Goal: Task Accomplishment & Management: Complete application form

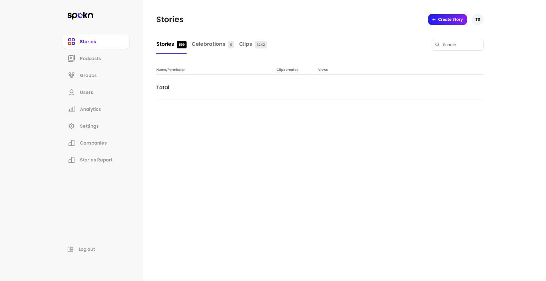
click at [259, 25] on header "Stories Create Story TS" at bounding box center [319, 19] width 327 height 39
click at [90, 64] on li "Podcasts" at bounding box center [96, 58] width 66 height 14
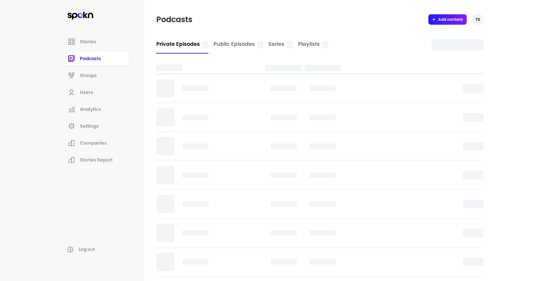
click at [101, 96] on li "Users" at bounding box center [96, 92] width 66 height 14
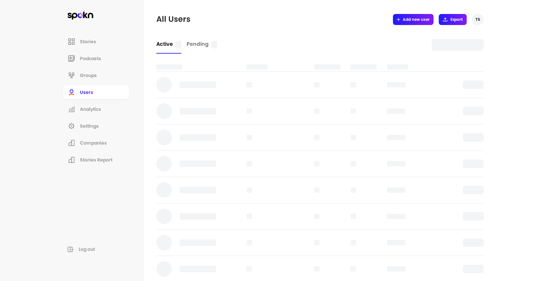
click at [407, 23] on button "Add new user" at bounding box center [413, 19] width 41 height 11
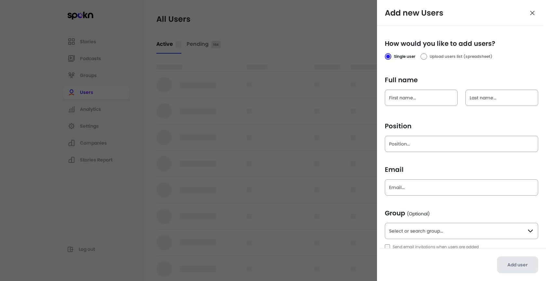
scroll to position [7, 0]
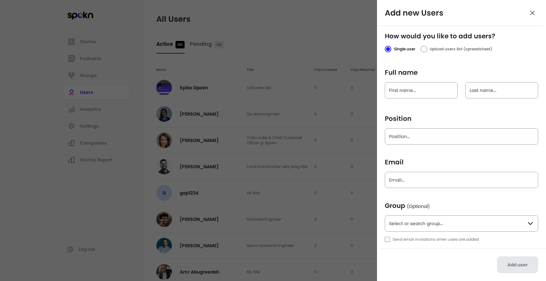
click at [426, 224] on input "text" at bounding box center [461, 223] width 153 height 16
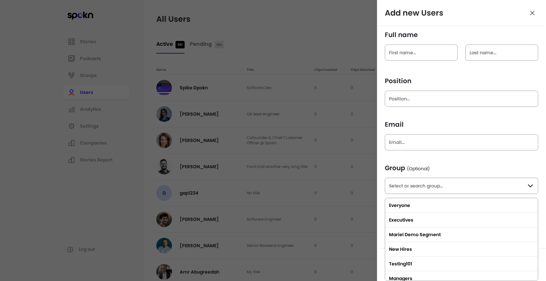
scroll to position [0, 0]
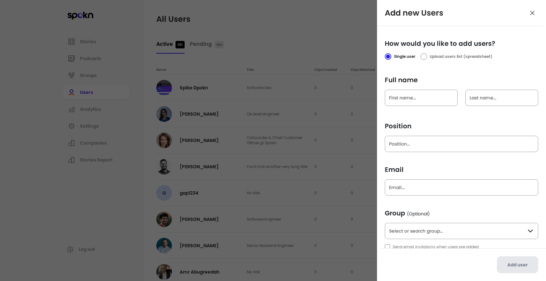
click at [417, 123] on span "Position" at bounding box center [461, 126] width 153 height 9
click at [417, 136] on input "Position" at bounding box center [461, 144] width 153 height 16
click at [332, 42] on div at bounding box center [273, 140] width 546 height 281
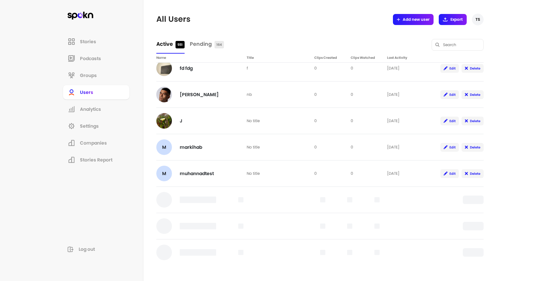
scroll to position [430, 0]
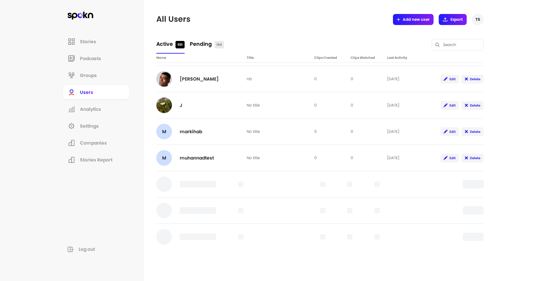
click at [214, 43] on link "Pending 164" at bounding box center [207, 44] width 34 height 19
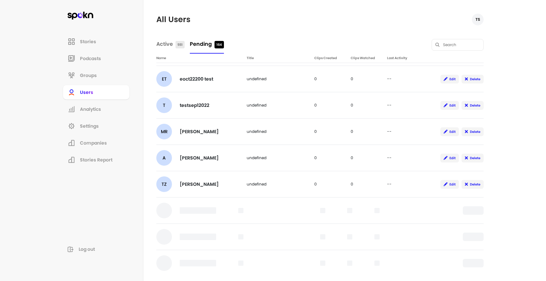
scroll to position [957, 0]
click at [168, 36] on link "Active 551" at bounding box center [170, 44] width 28 height 19
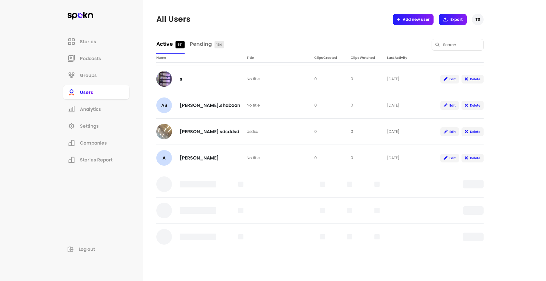
click at [168, 41] on span "Active" at bounding box center [164, 43] width 17 height 7
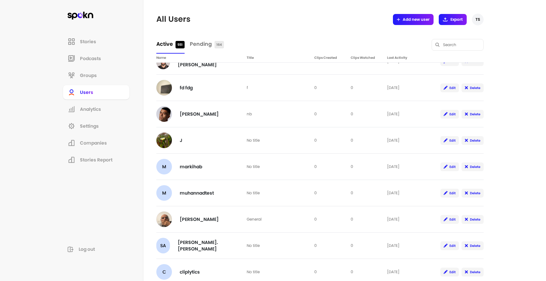
scroll to position [0, 0]
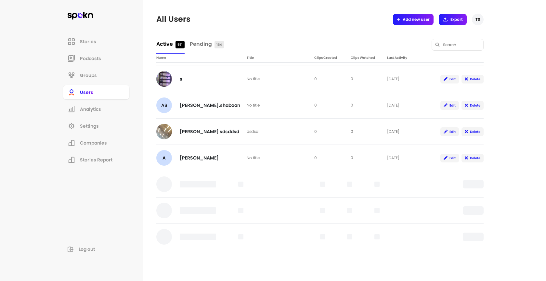
click at [83, 73] on span "Groups" at bounding box center [88, 75] width 17 height 7
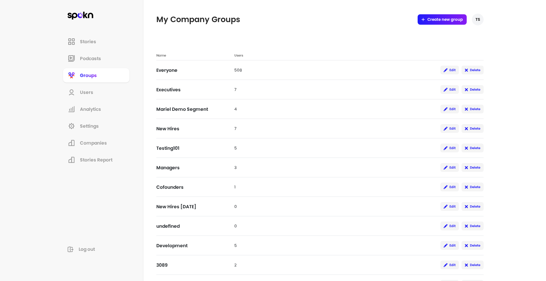
click at [77, 89] on li "Users" at bounding box center [96, 92] width 66 height 14
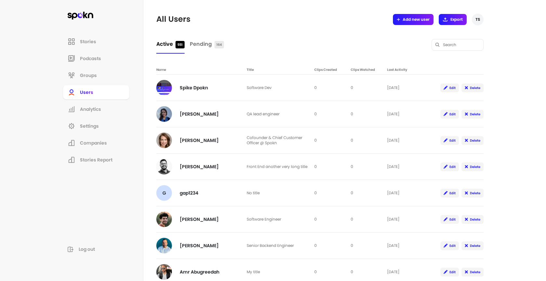
click at [89, 73] on span "Groups" at bounding box center [88, 75] width 17 height 7
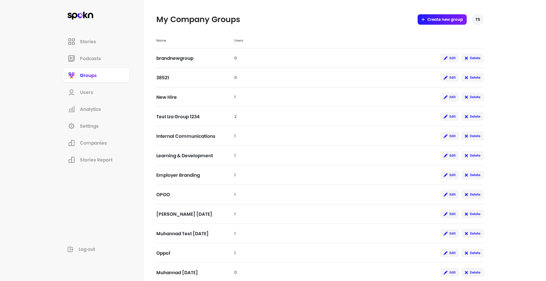
scroll to position [590, 0]
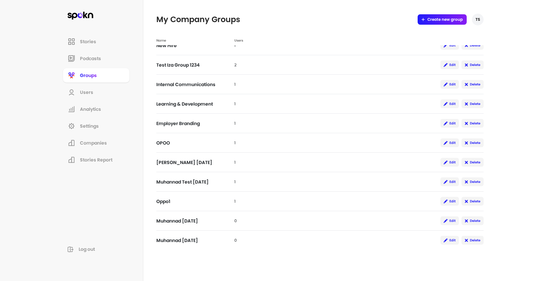
click at [79, 117] on link "Analytics" at bounding box center [96, 109] width 68 height 16
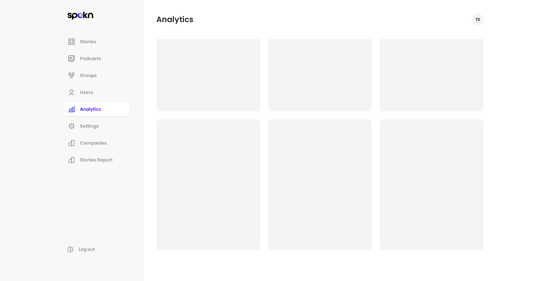
scroll to position [117, 0]
click at [93, 101] on link "Analytics" at bounding box center [96, 109] width 68 height 16
click at [93, 96] on li "Users" at bounding box center [96, 92] width 66 height 14
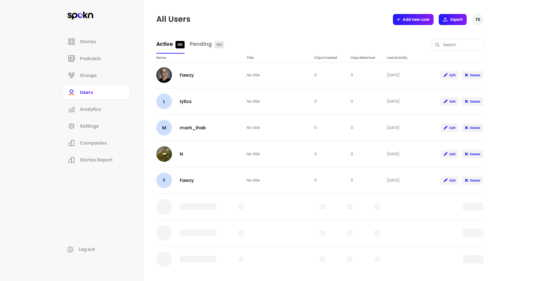
scroll to position [1483, 0]
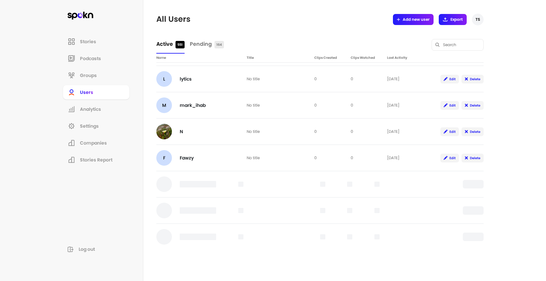
click at [403, 21] on span "Add new user" at bounding box center [416, 19] width 27 height 5
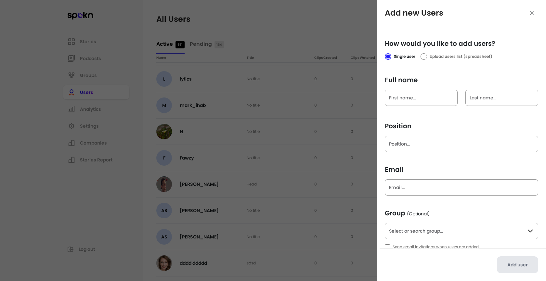
click at [423, 57] on div at bounding box center [424, 56] width 5 height 5
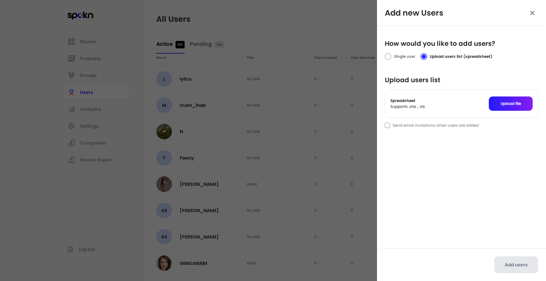
click at [387, 57] on div at bounding box center [388, 56] width 5 height 5
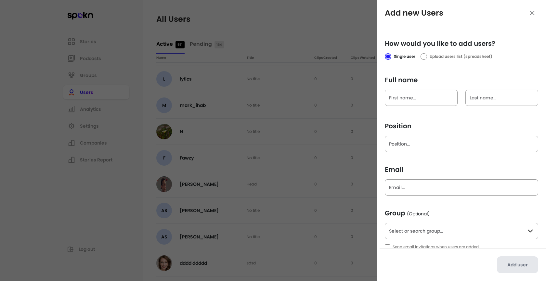
scroll to position [7, 0]
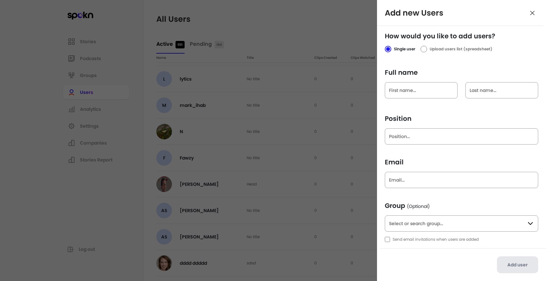
click at [425, 220] on input "text" at bounding box center [461, 223] width 153 height 16
type input "Everyone"
click at [433, 208] on span "Group (Optional)" at bounding box center [461, 205] width 153 height 9
click at [414, 179] on input "Email" at bounding box center [461, 180] width 153 height 16
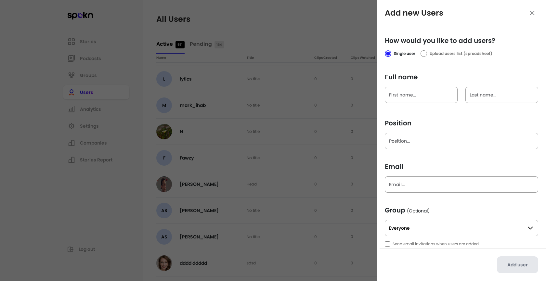
scroll to position [3, 0]
click at [410, 134] on input "Position" at bounding box center [461, 141] width 153 height 16
click at [294, 104] on div at bounding box center [273, 140] width 546 height 281
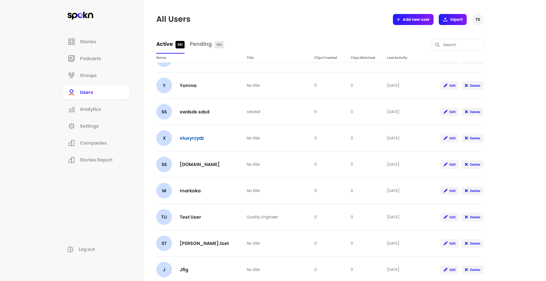
scroll to position [626, 0]
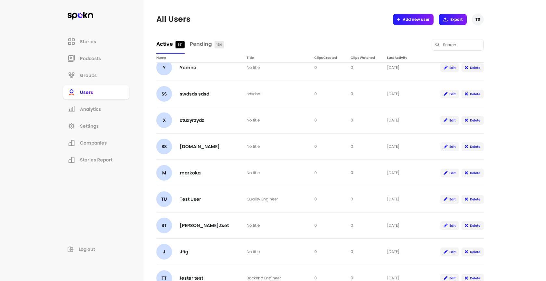
click at [94, 74] on span "Groups" at bounding box center [88, 75] width 17 height 7
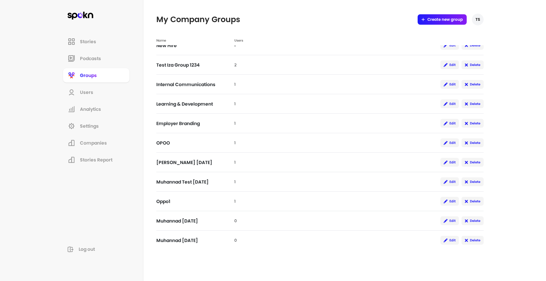
click at [103, 94] on li "Users" at bounding box center [96, 92] width 66 height 14
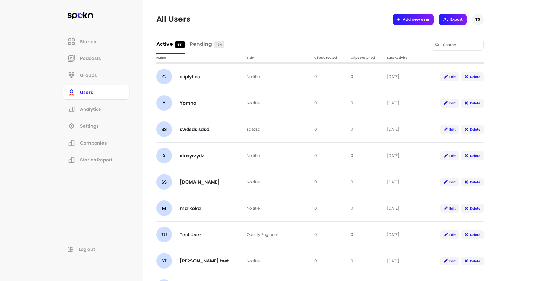
click at [105, 106] on li "Analytics" at bounding box center [96, 109] width 66 height 14
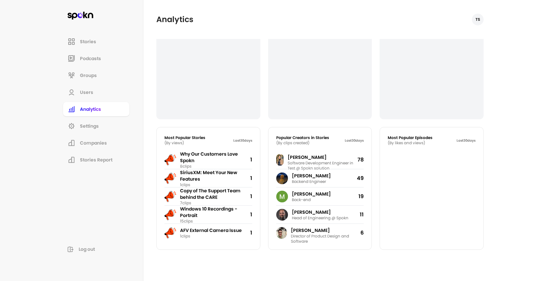
scroll to position [99, 0]
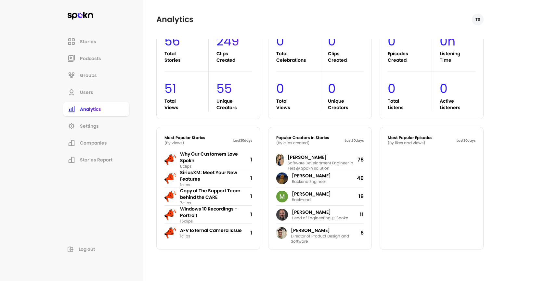
click at [110, 119] on li "Settings" at bounding box center [96, 126] width 66 height 14
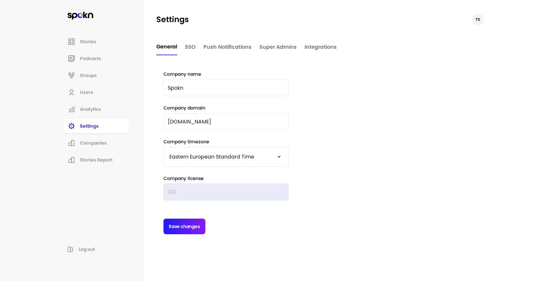
click at [103, 85] on li "Users" at bounding box center [96, 92] width 66 height 14
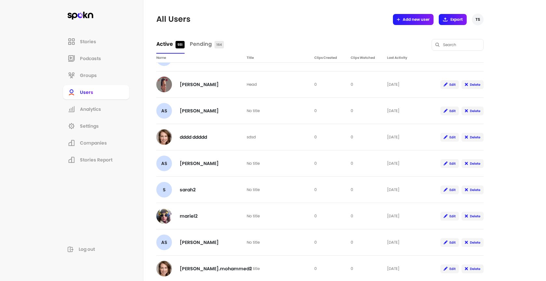
scroll to position [2010, 0]
